Goal: Task Accomplishment & Management: Manage account settings

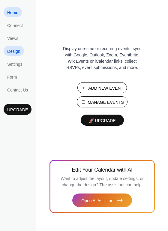
click at [13, 50] on span "Design" at bounding box center [13, 51] width 13 height 6
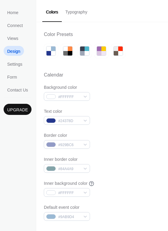
click at [78, 11] on button "Typography" at bounding box center [76, 10] width 29 height 21
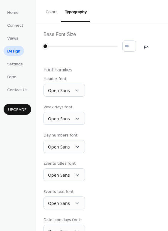
click at [55, 13] on button "Colors" at bounding box center [51, 10] width 19 height 21
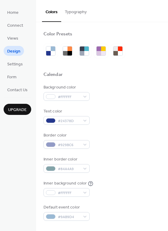
click at [66, 13] on button "Typography" at bounding box center [75, 10] width 29 height 21
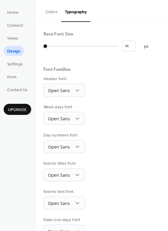
click at [55, 15] on button "Colors" at bounding box center [51, 10] width 19 height 21
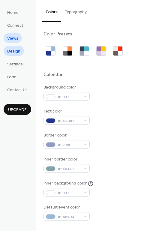
click at [17, 38] on span "Views" at bounding box center [12, 38] width 11 height 6
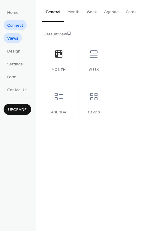
click at [15, 26] on span "Connect" at bounding box center [15, 25] width 16 height 6
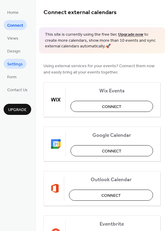
click at [13, 67] on span "Settings" at bounding box center [15, 64] width 16 height 6
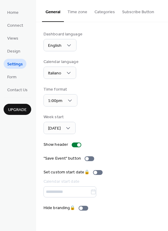
click at [14, 82] on ul "Home Connect Views Design Settings Form Contact Us" at bounding box center [18, 50] width 28 height 87
click at [14, 79] on span "Form" at bounding box center [11, 77] width 9 height 6
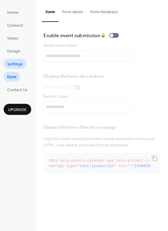
click at [14, 66] on span "Settings" at bounding box center [15, 64] width 16 height 6
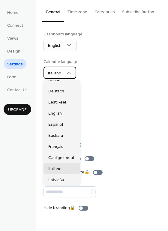
scroll to position [29, 0]
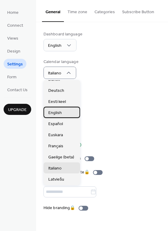
click at [52, 111] on span "English" at bounding box center [54, 113] width 13 height 6
